Goal: Task Accomplishment & Management: Use online tool/utility

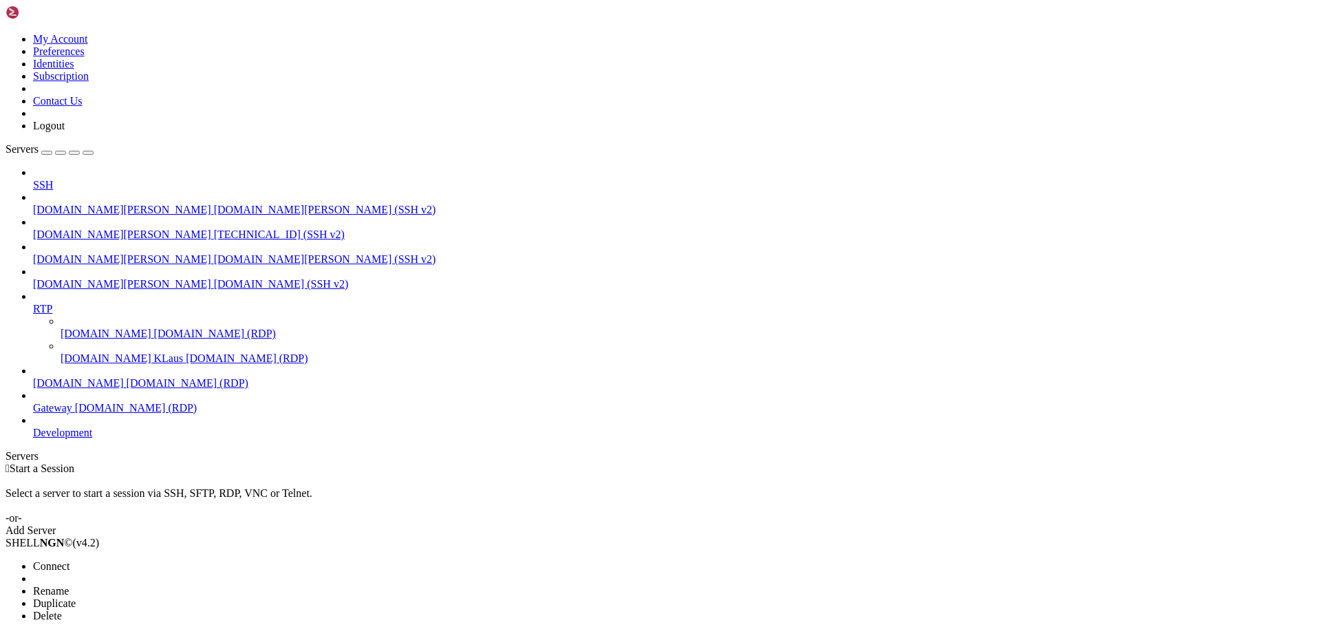
click at [69, 560] on span "Connect" at bounding box center [51, 566] width 36 height 12
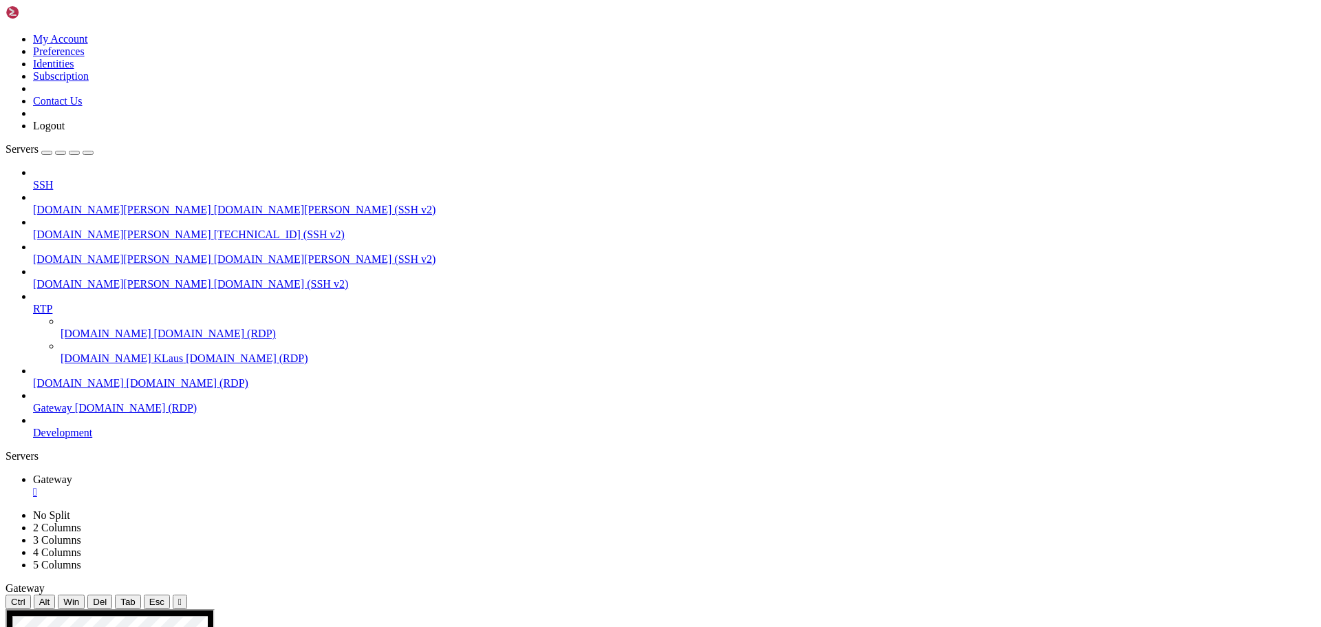
click at [182, 596] on div "" at bounding box center [179, 601] width 3 height 10
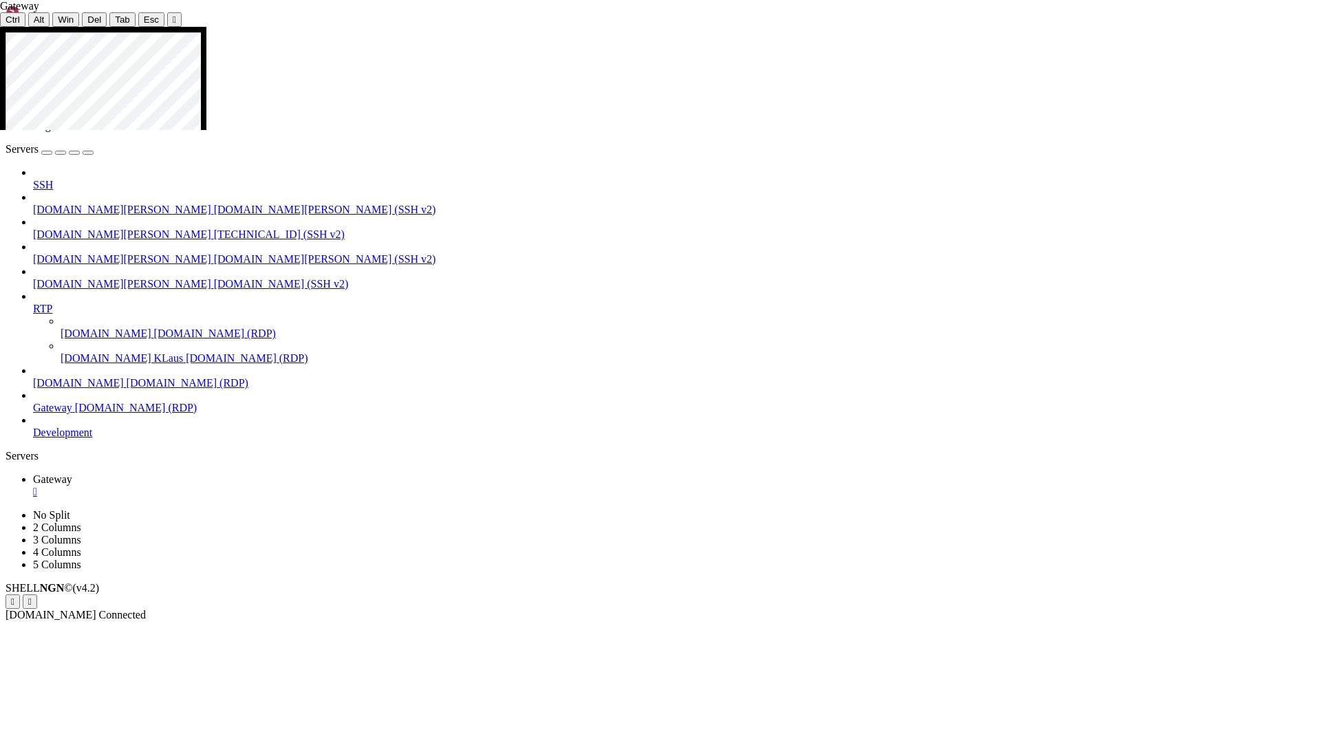
drag, startPoint x: 123, startPoint y: 306, endPoint x: 205, endPoint y: 305, distance: 81.9
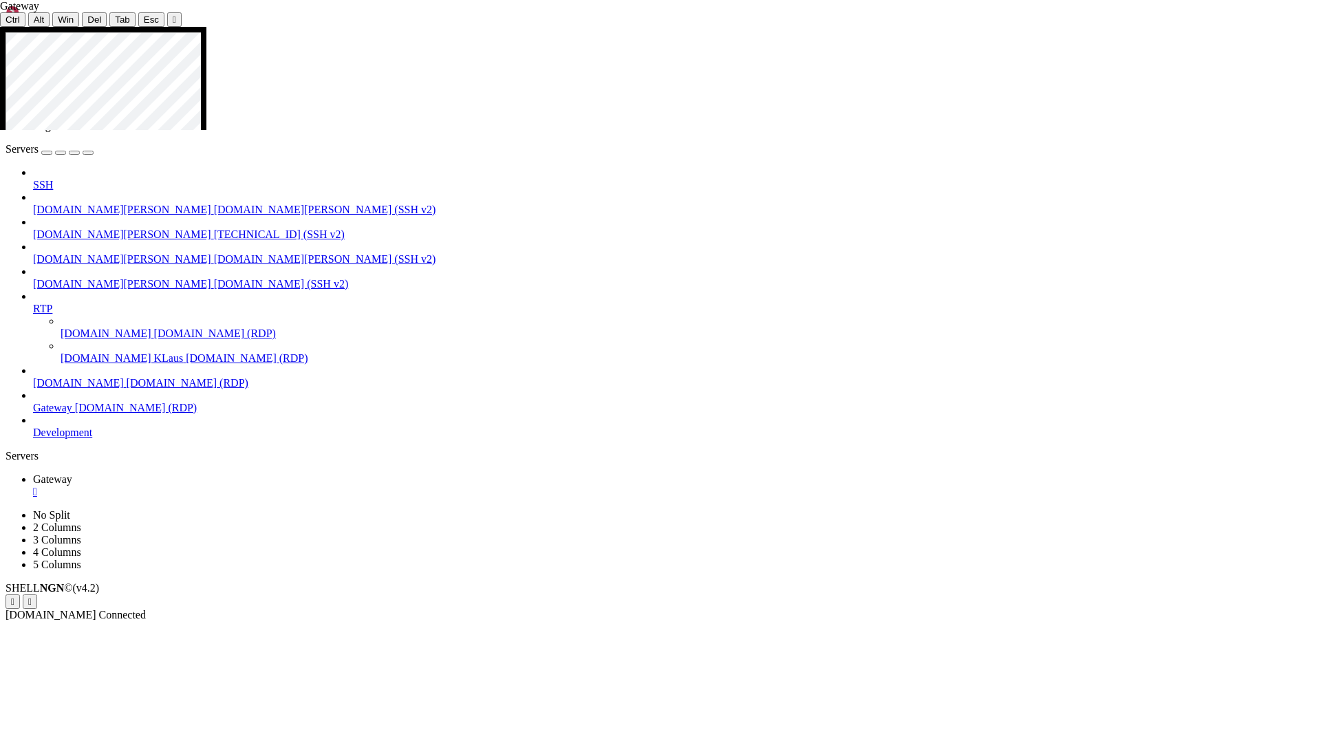
drag, startPoint x: 713, startPoint y: 647, endPoint x: 713, endPoint y: 637, distance: 9.7
drag, startPoint x: 597, startPoint y: 540, endPoint x: 621, endPoint y: 368, distance: 173.6
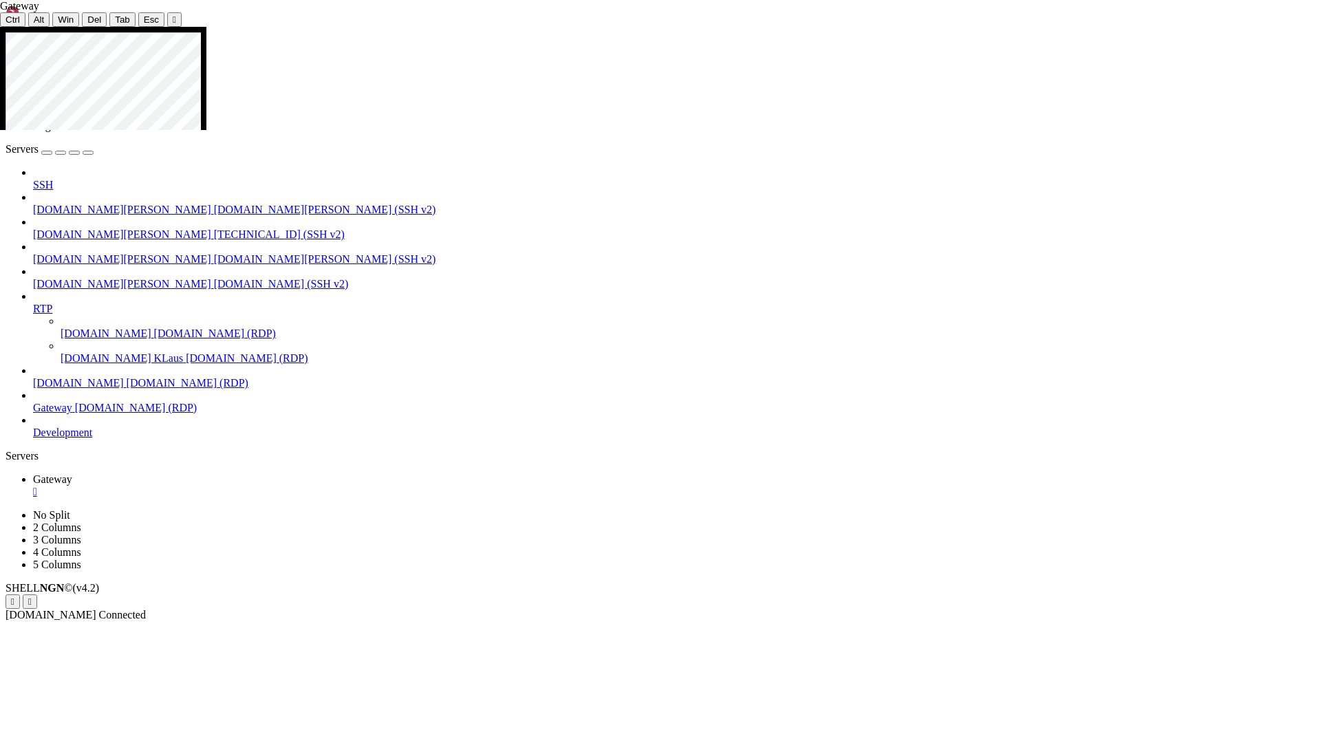
drag, startPoint x: 258, startPoint y: 504, endPoint x: 939, endPoint y: 488, distance: 681.2
drag, startPoint x: 297, startPoint y: 464, endPoint x: 852, endPoint y: 449, distance: 555.3
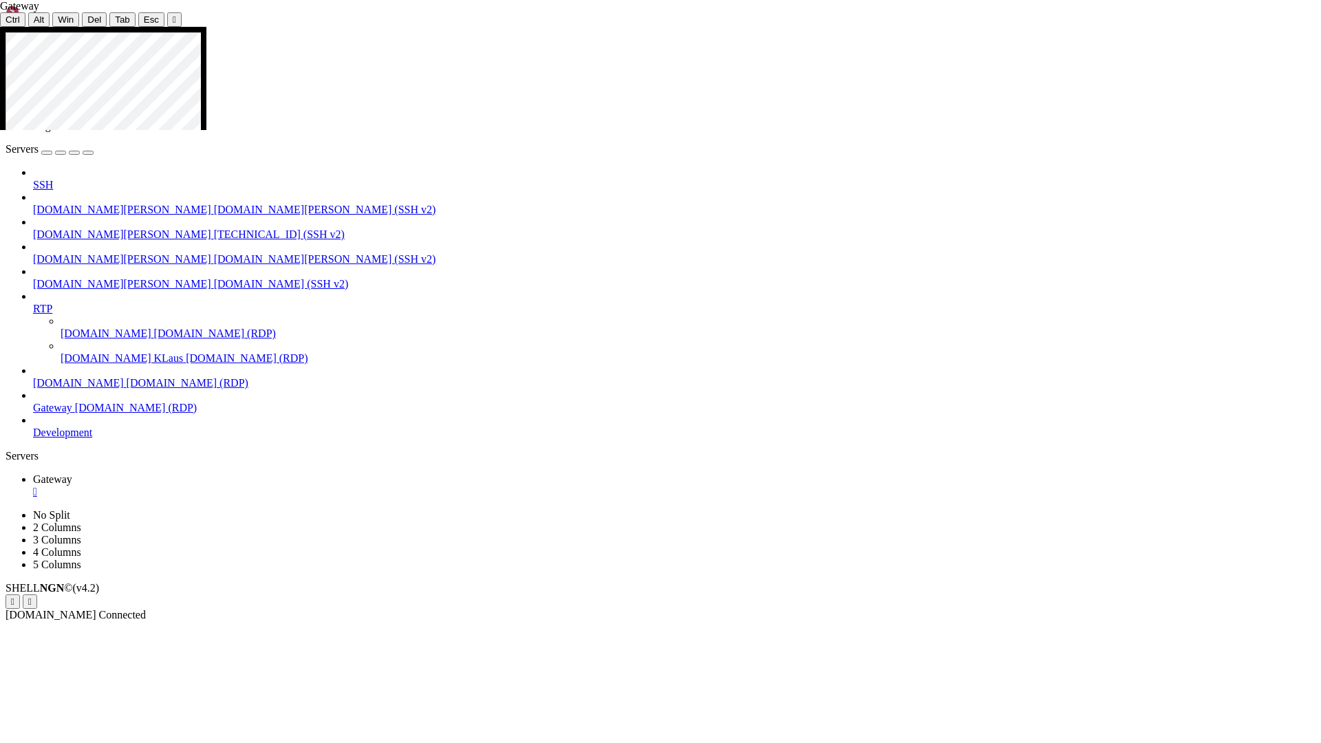
drag, startPoint x: 797, startPoint y: 550, endPoint x: 611, endPoint y: 468, distance: 203.6
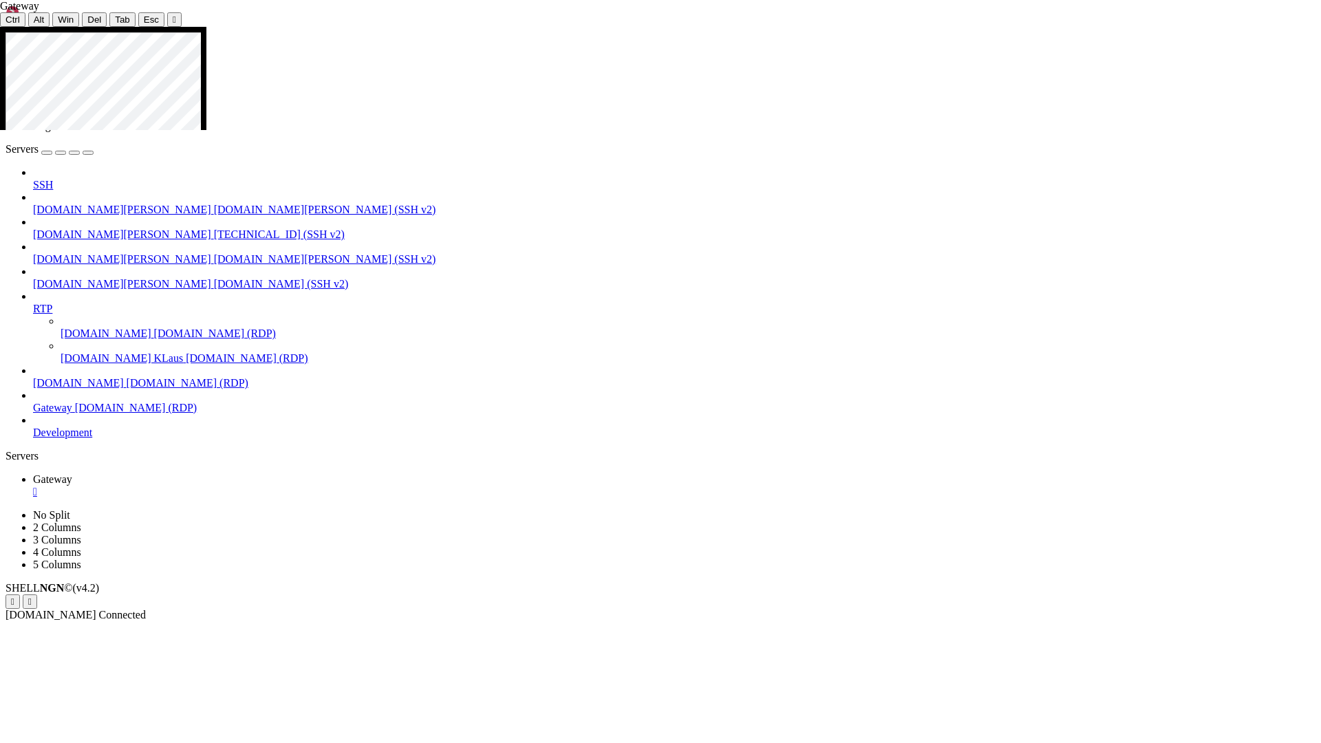
drag, startPoint x: 234, startPoint y: 465, endPoint x: 576, endPoint y: 441, distance: 342.7
drag, startPoint x: 188, startPoint y: 360, endPoint x: 363, endPoint y: 526, distance: 241.3
drag, startPoint x: 306, startPoint y: 349, endPoint x: 560, endPoint y: 449, distance: 272.7
